Goal: Information Seeking & Learning: Learn about a topic

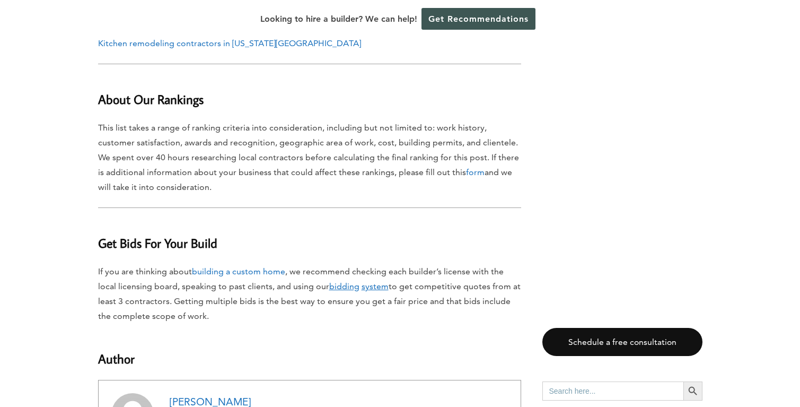
scroll to position [10631, 0]
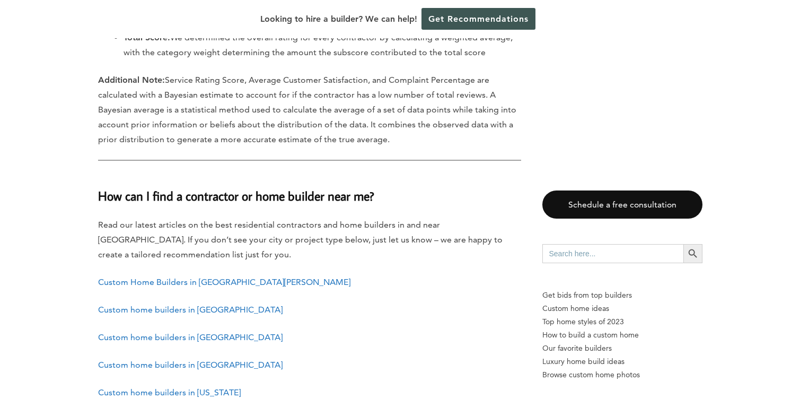
scroll to position [11955, 0]
